Goal: Information Seeking & Learning: Learn about a topic

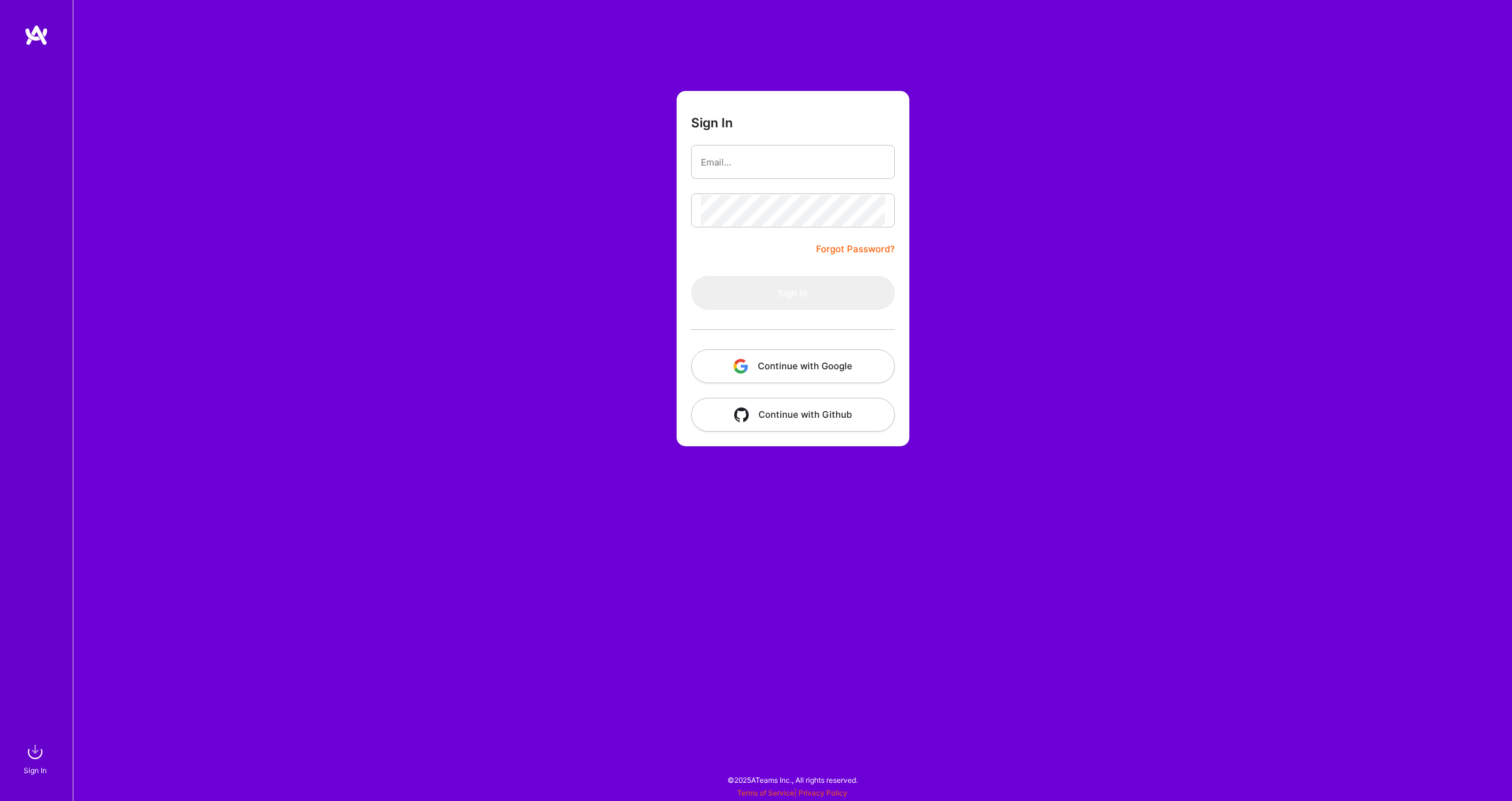
click at [785, 355] on button "Continue with Google" at bounding box center [793, 366] width 203 height 34
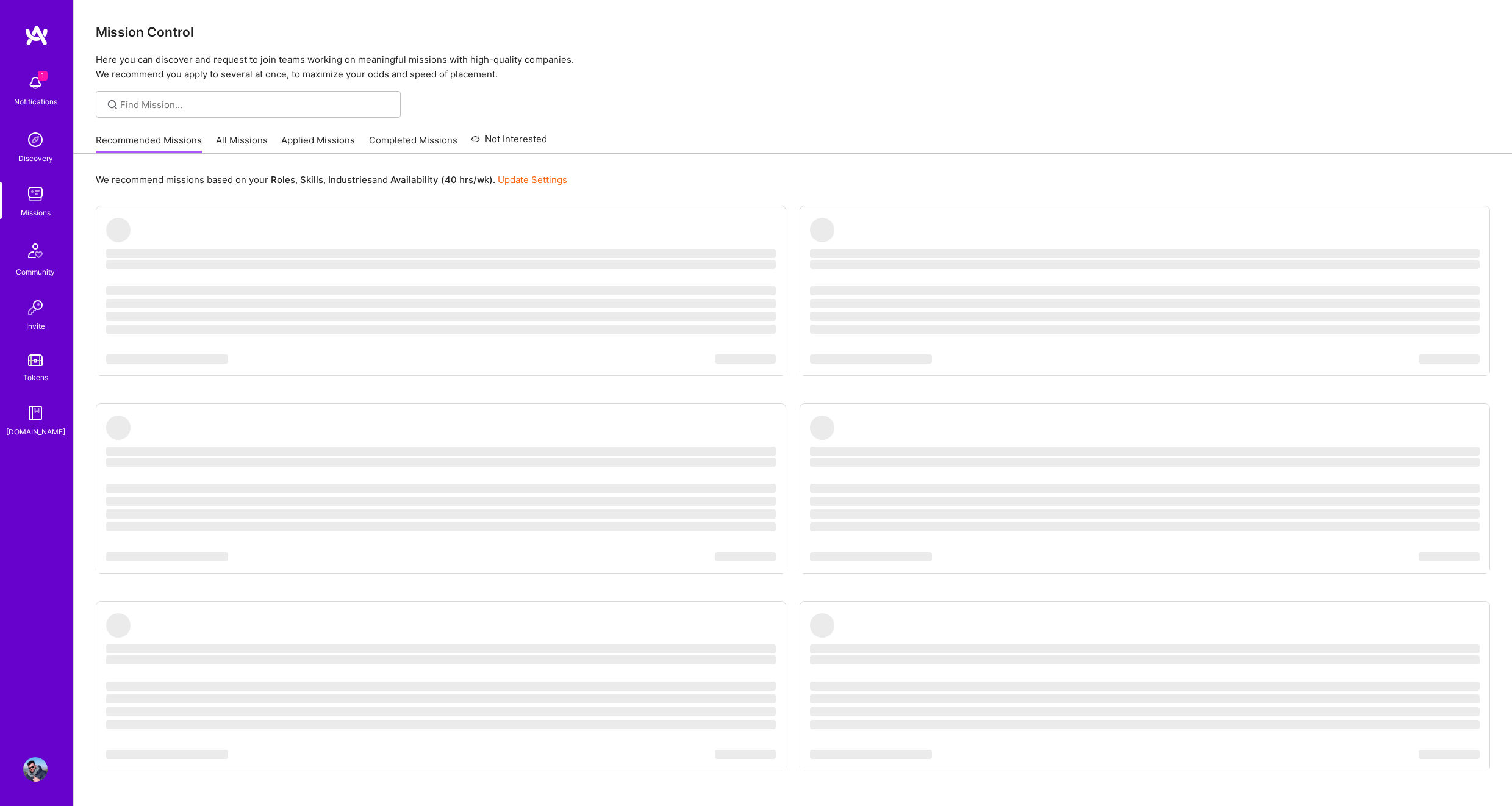
click at [42, 73] on span "1" at bounding box center [43, 75] width 10 height 10
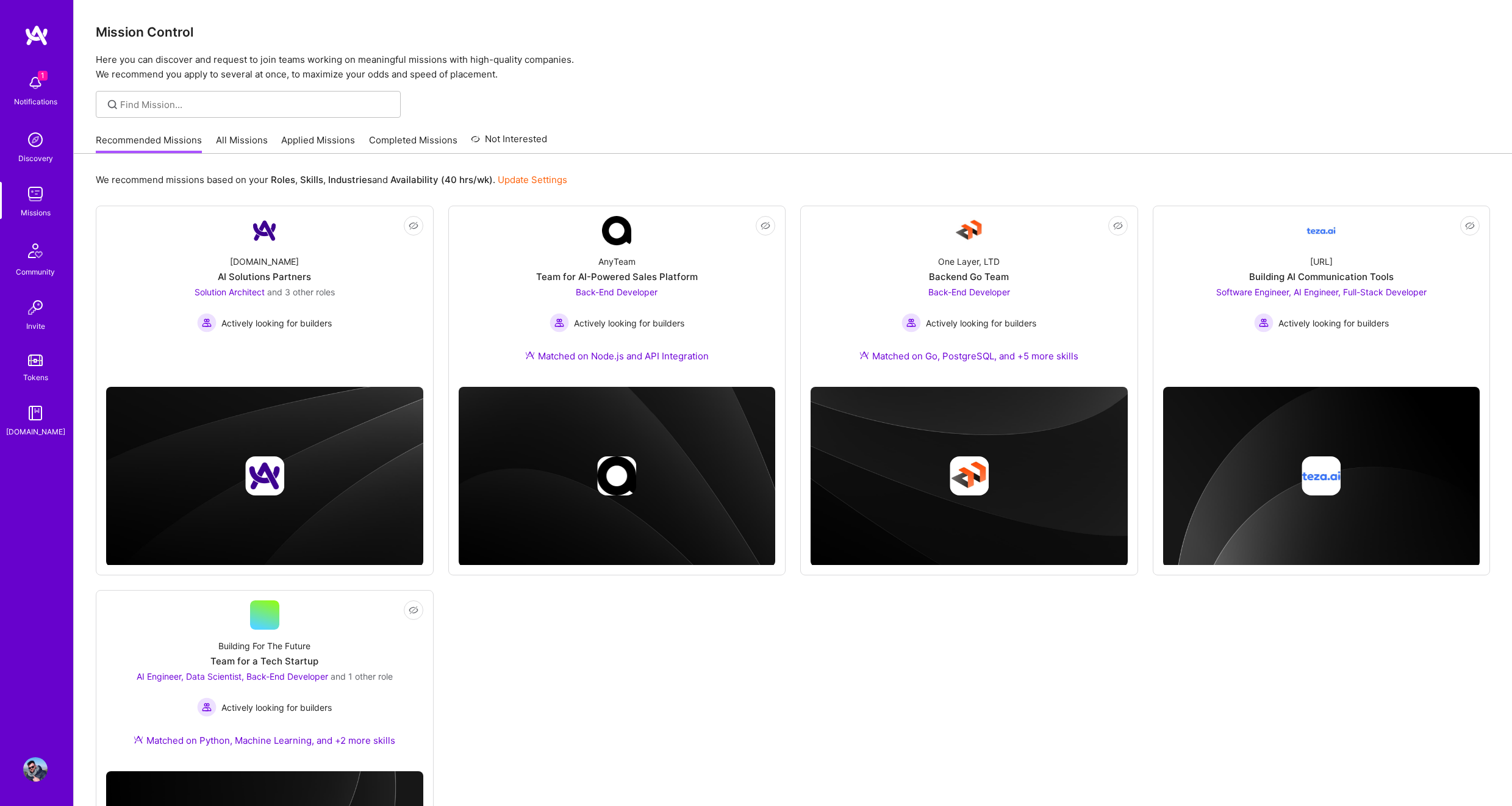
click at [32, 85] on div "1 Notifications Discovery Missions Community Invite Tokens [DOMAIN_NAME]" at bounding box center [36, 252] width 73 height 370
click at [1442, 329] on div "[URL] Building AI Communication Tools Software Engineer, AI Engineer, Full-Stac…" at bounding box center [1322, 289] width 317 height 87
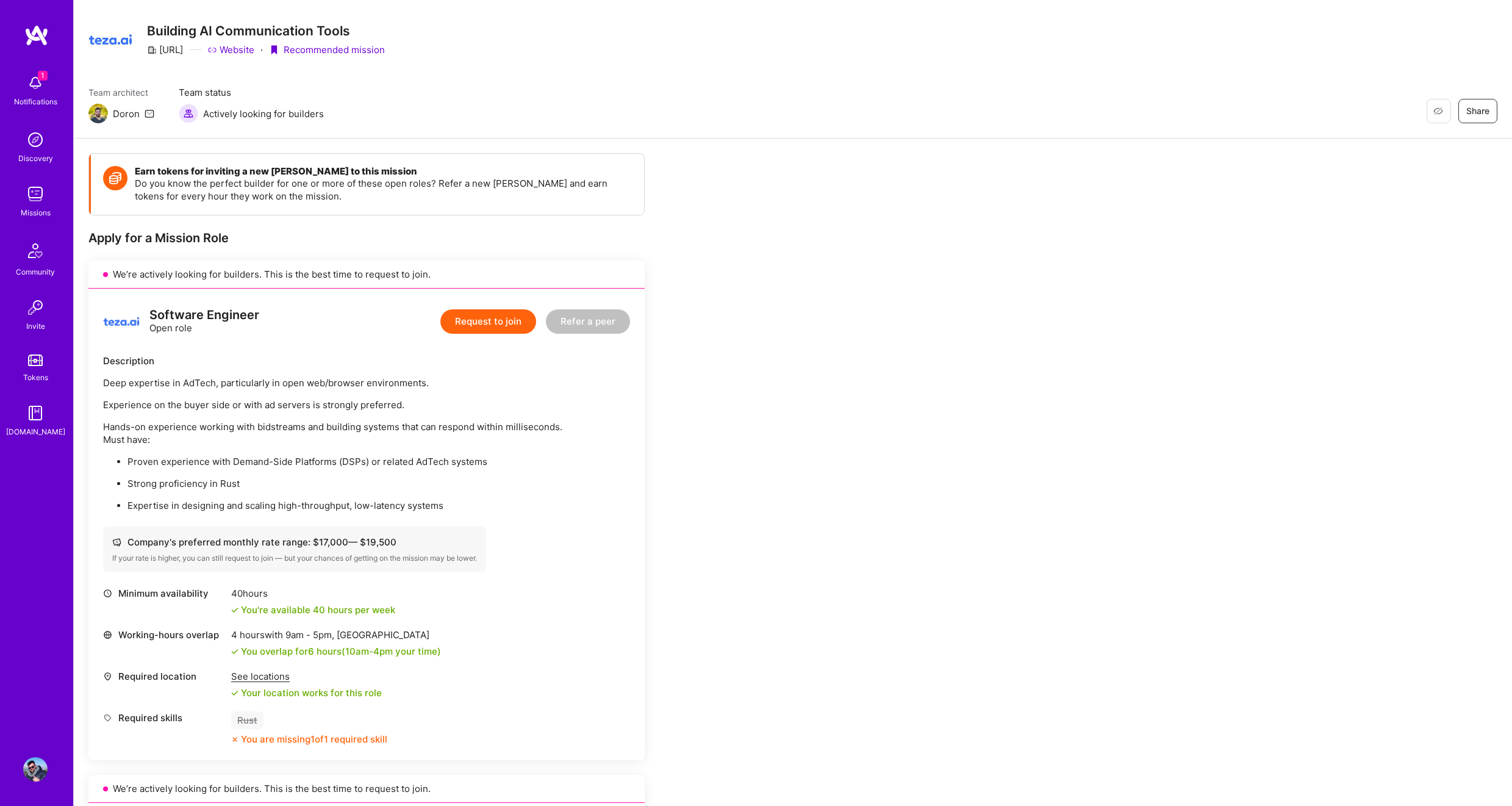
scroll to position [73, 0]
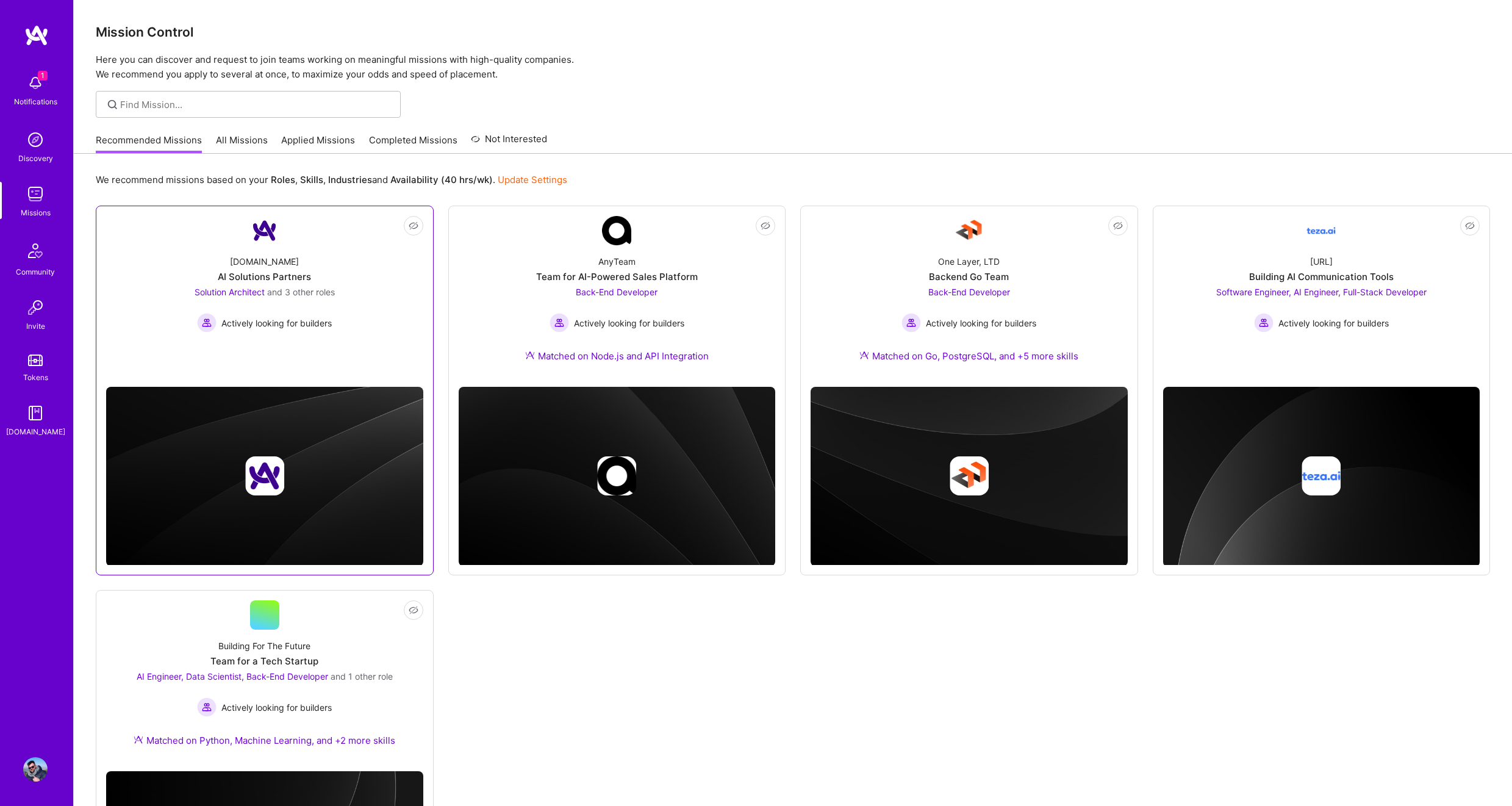
click at [265, 253] on div "[DOMAIN_NAME] AI Solutions Partners Solution Architect and 3 other roles Active…" at bounding box center [265, 289] width 317 height 87
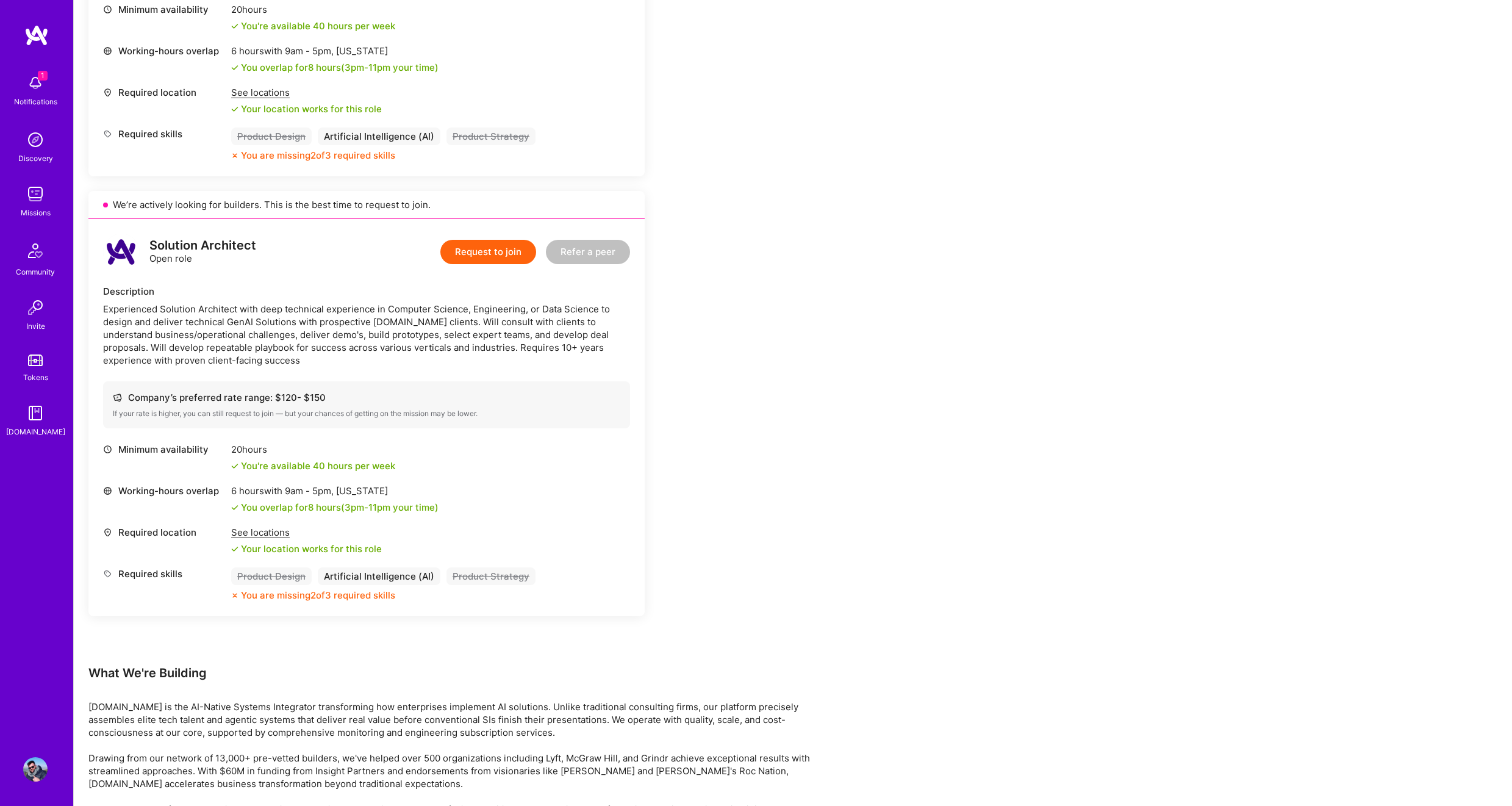
scroll to position [1464, 0]
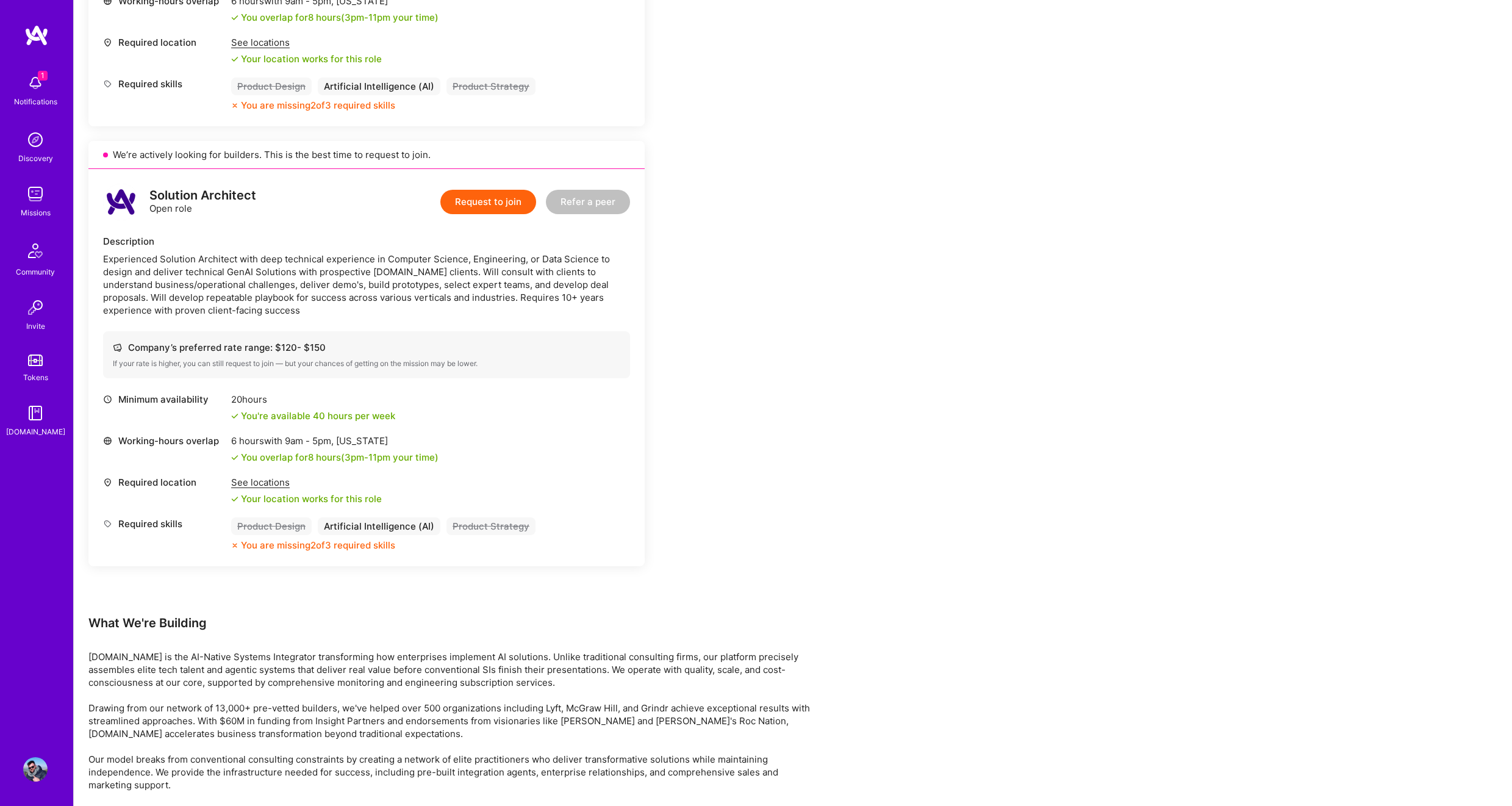
click at [30, 42] on img at bounding box center [36, 35] width 24 height 22
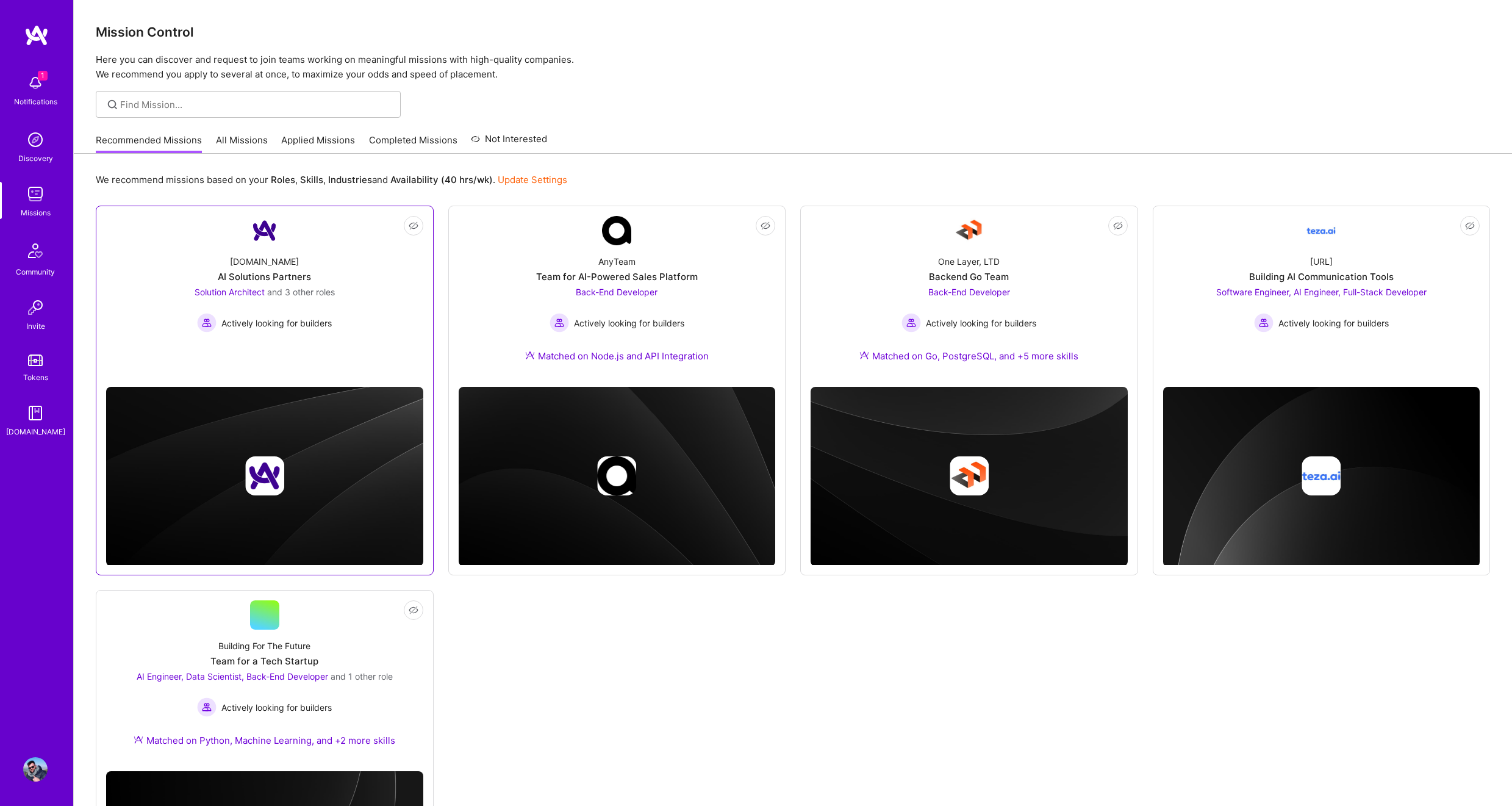
click at [304, 211] on div "Not Interested [DOMAIN_NAME] AI Solutions Partners Solution Architect and 3 oth…" at bounding box center [264, 390] width 338 height 370
click at [327, 265] on div "[DOMAIN_NAME] AI Solutions Partners Solution Architect and 3 other roles Active…" at bounding box center [265, 289] width 317 height 87
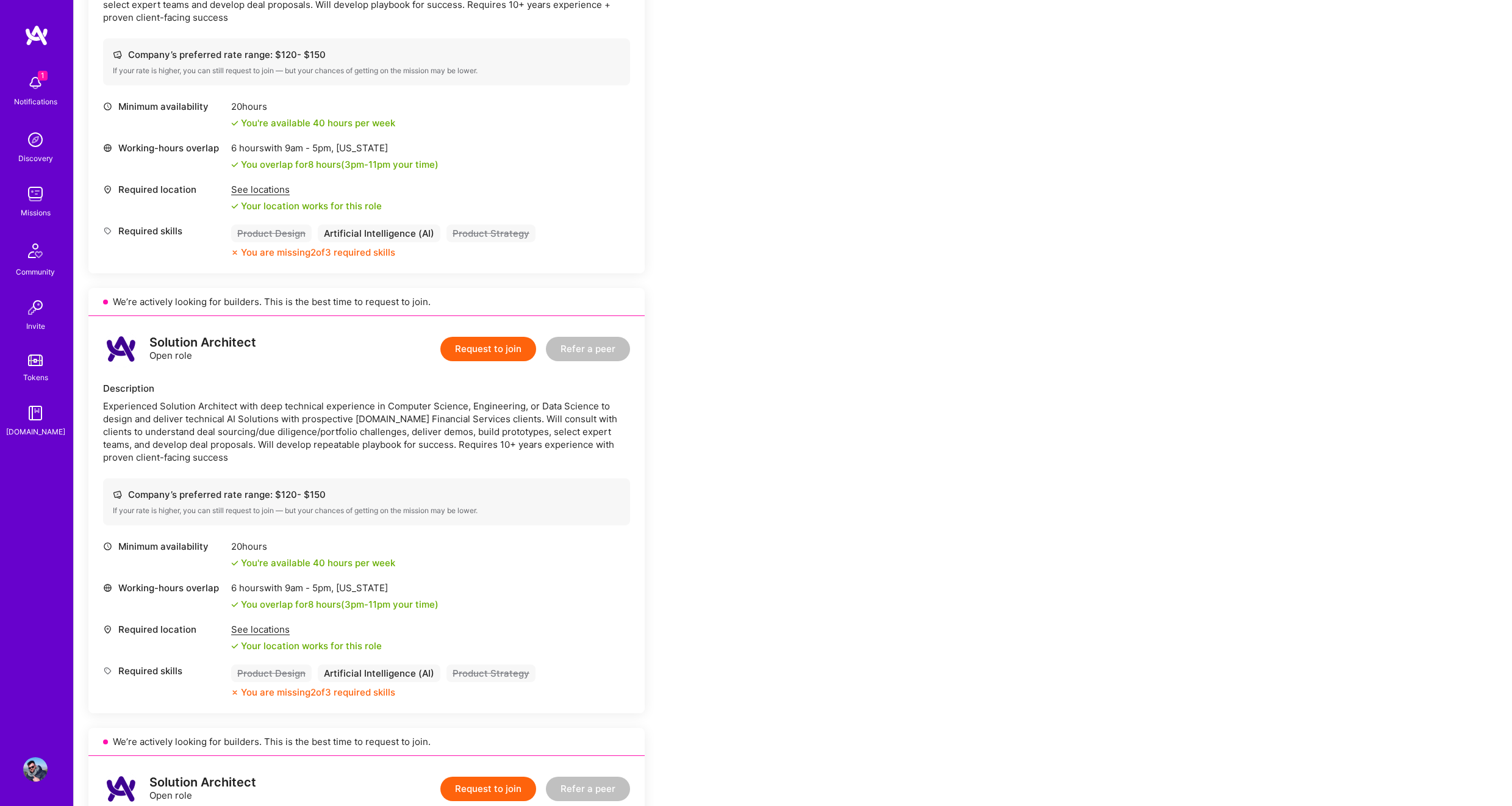
scroll to position [878, 0]
